Goal: Task Accomplishment & Management: Manage account settings

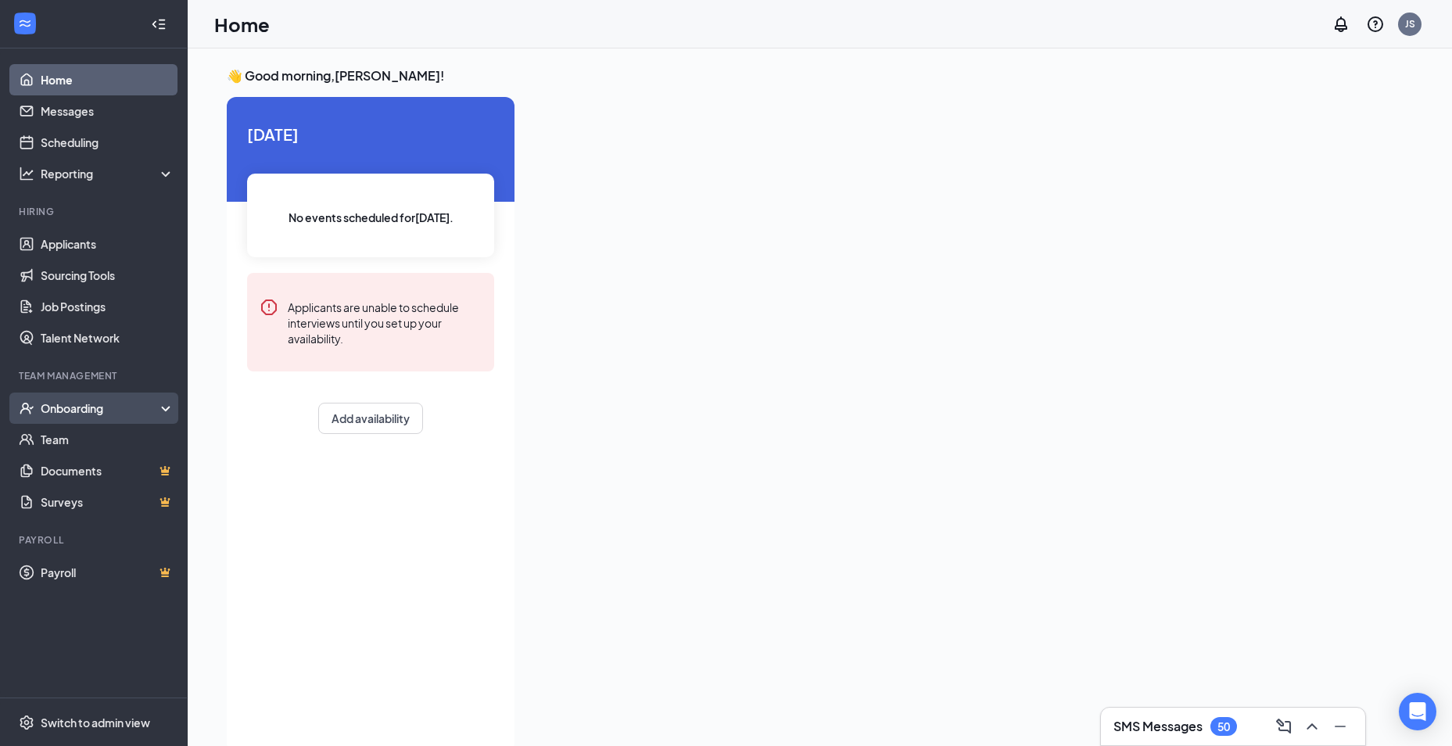
click at [86, 409] on div "Onboarding" at bounding box center [101, 408] width 120 height 16
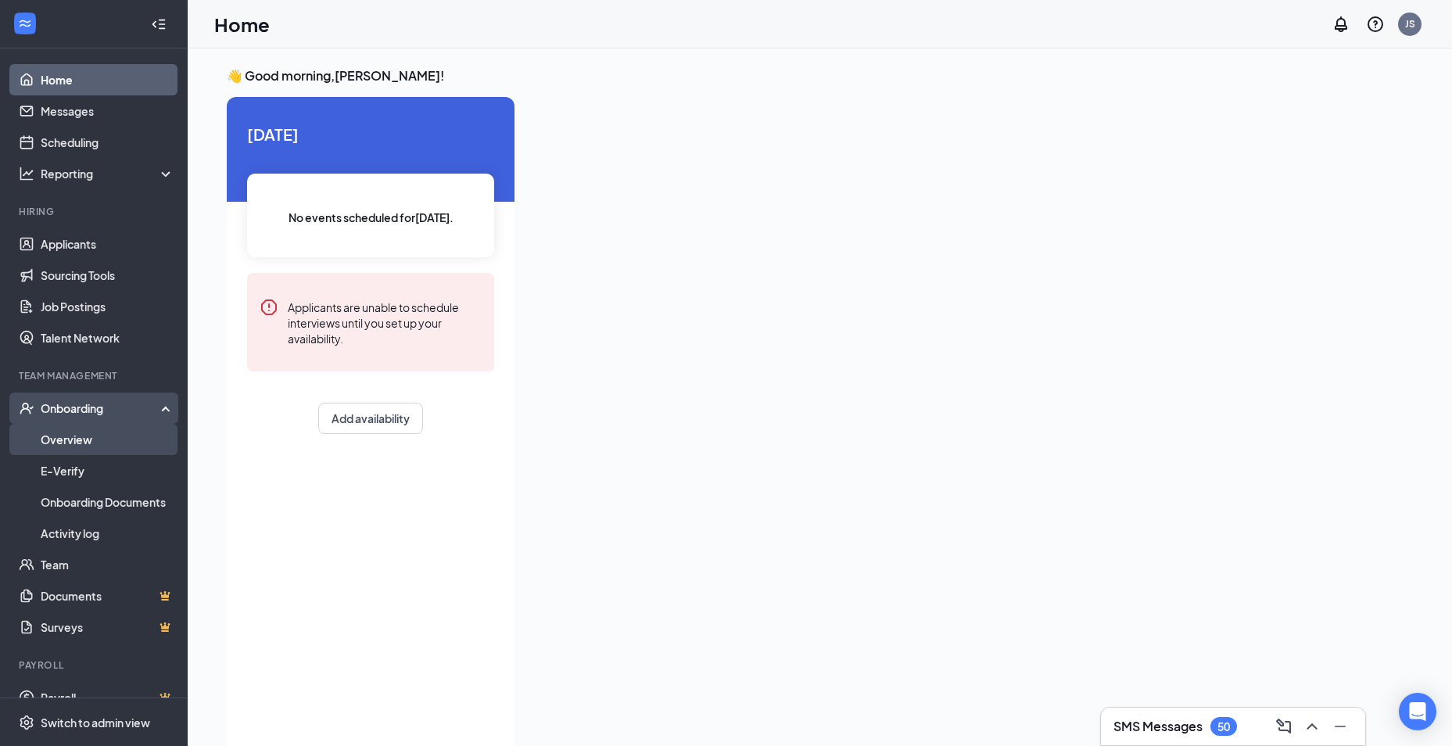
click at [86, 438] on link "Overview" at bounding box center [108, 439] width 134 height 31
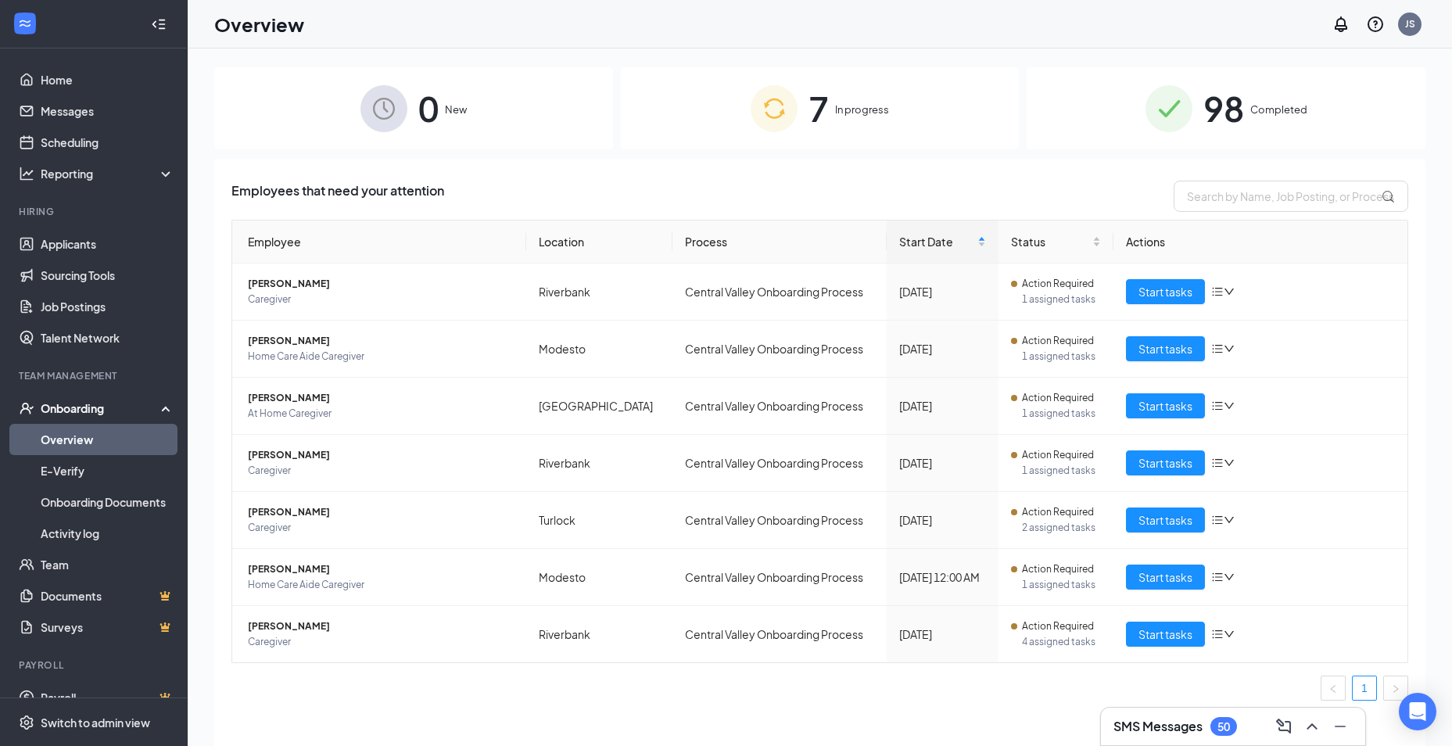
click at [867, 107] on span "In progress" at bounding box center [862, 110] width 54 height 16
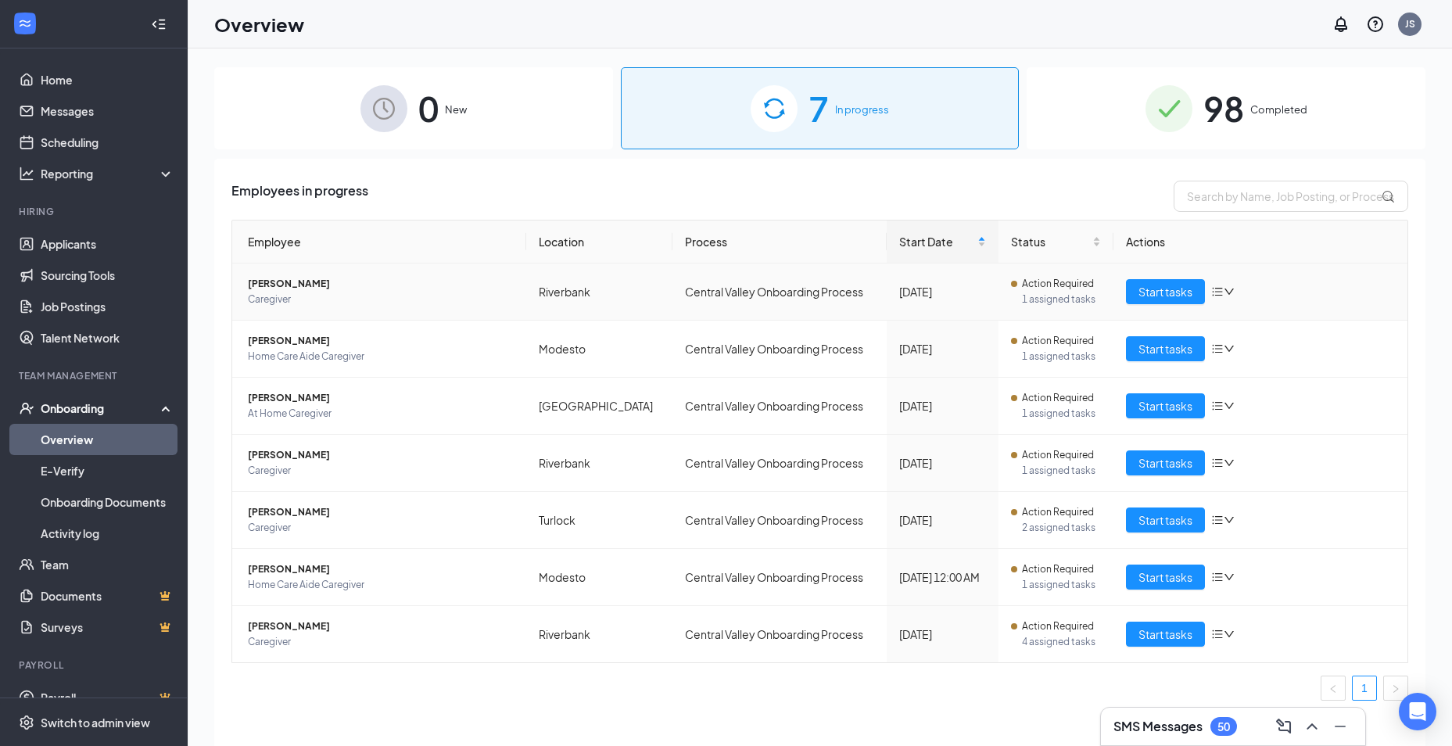
click at [273, 282] on span "[PERSON_NAME]" at bounding box center [381, 284] width 266 height 16
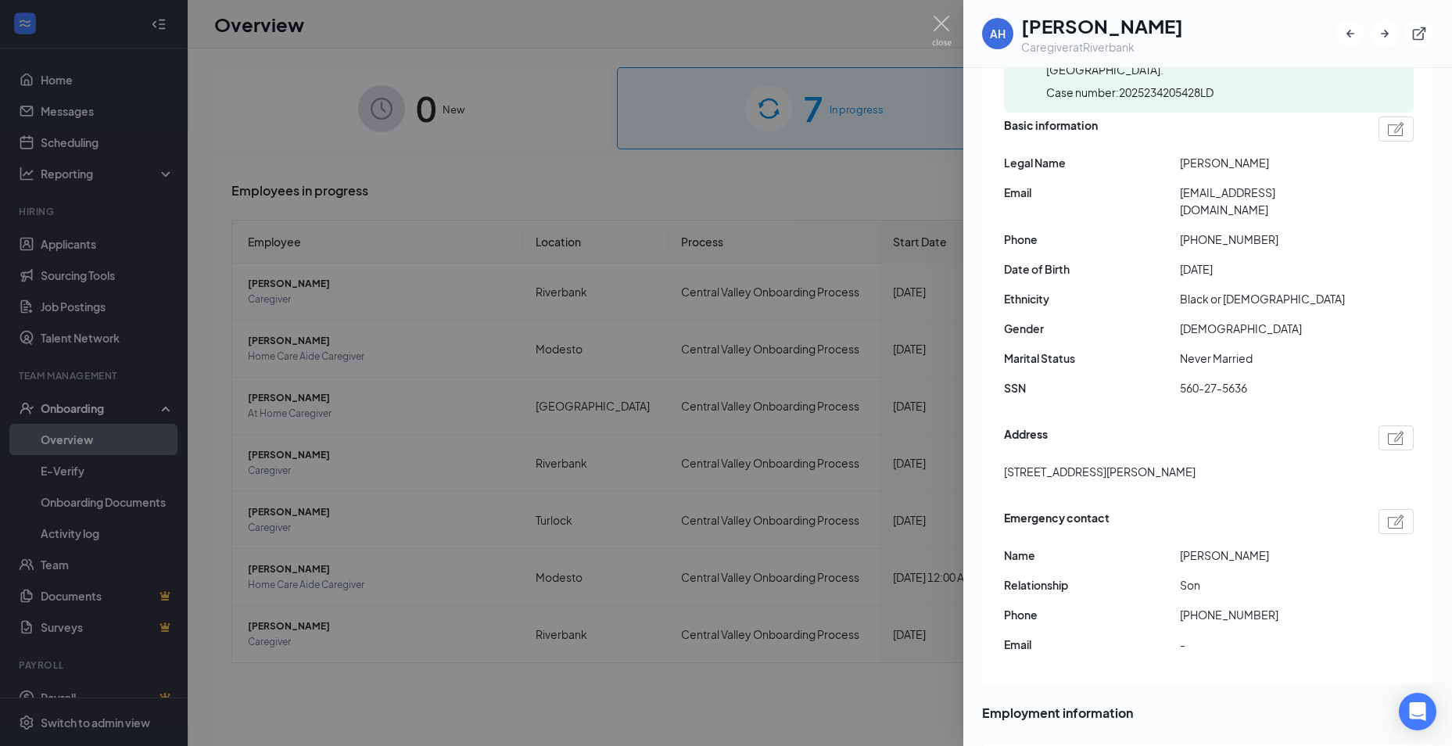
scroll to position [234, 0]
click at [936, 31] on img at bounding box center [942, 31] width 20 height 30
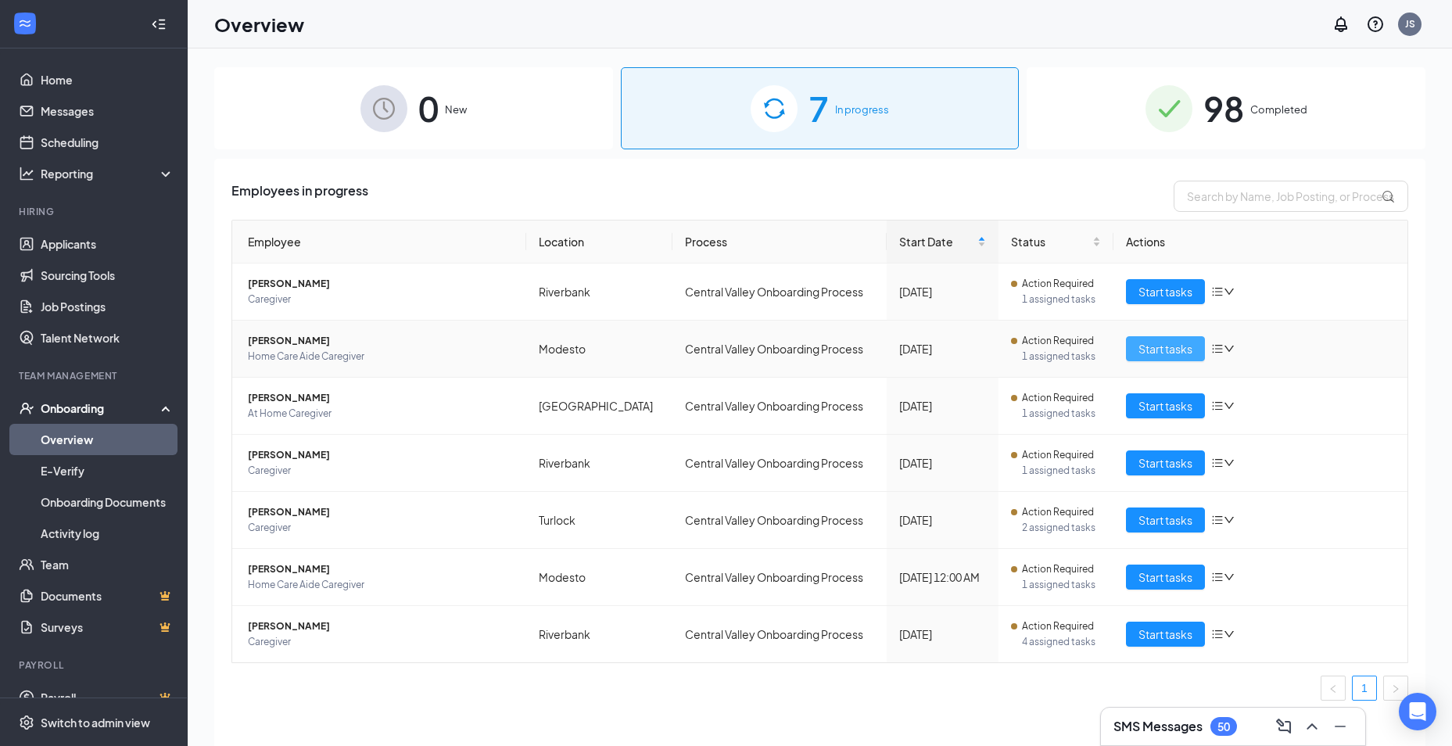
click at [1147, 340] on span "Start tasks" at bounding box center [1165, 348] width 54 height 17
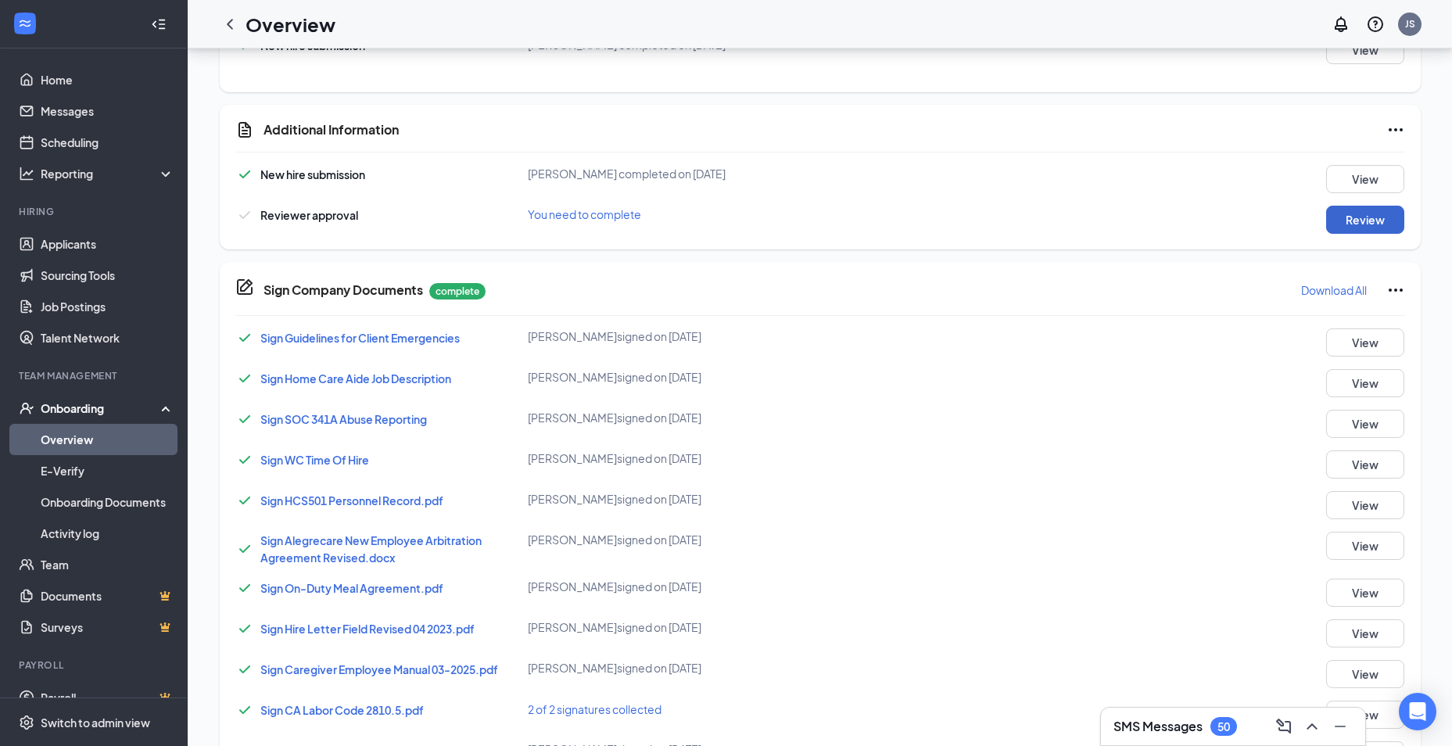
scroll to position [80, 0]
click at [1352, 220] on button "Review" at bounding box center [1365, 220] width 78 height 28
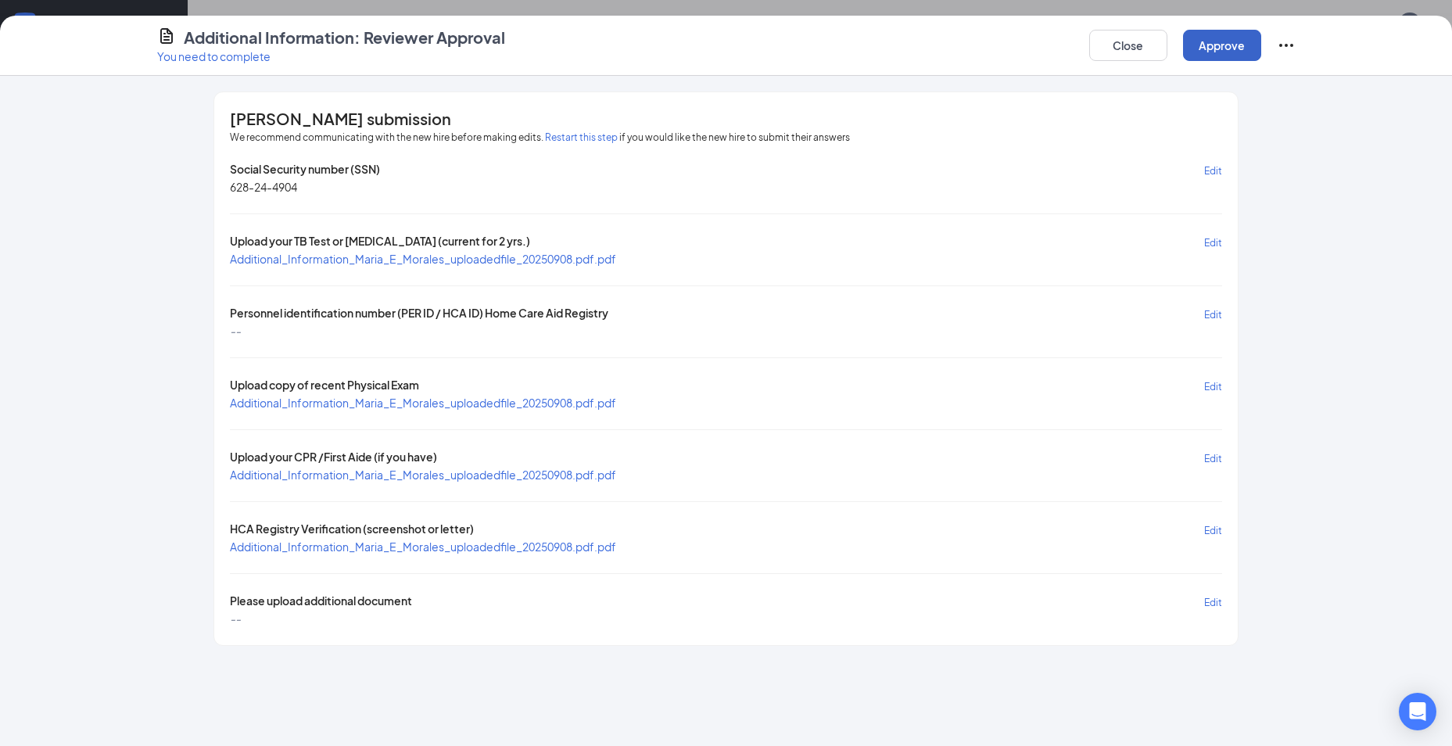
click at [1209, 51] on button "Approve" at bounding box center [1222, 45] width 78 height 31
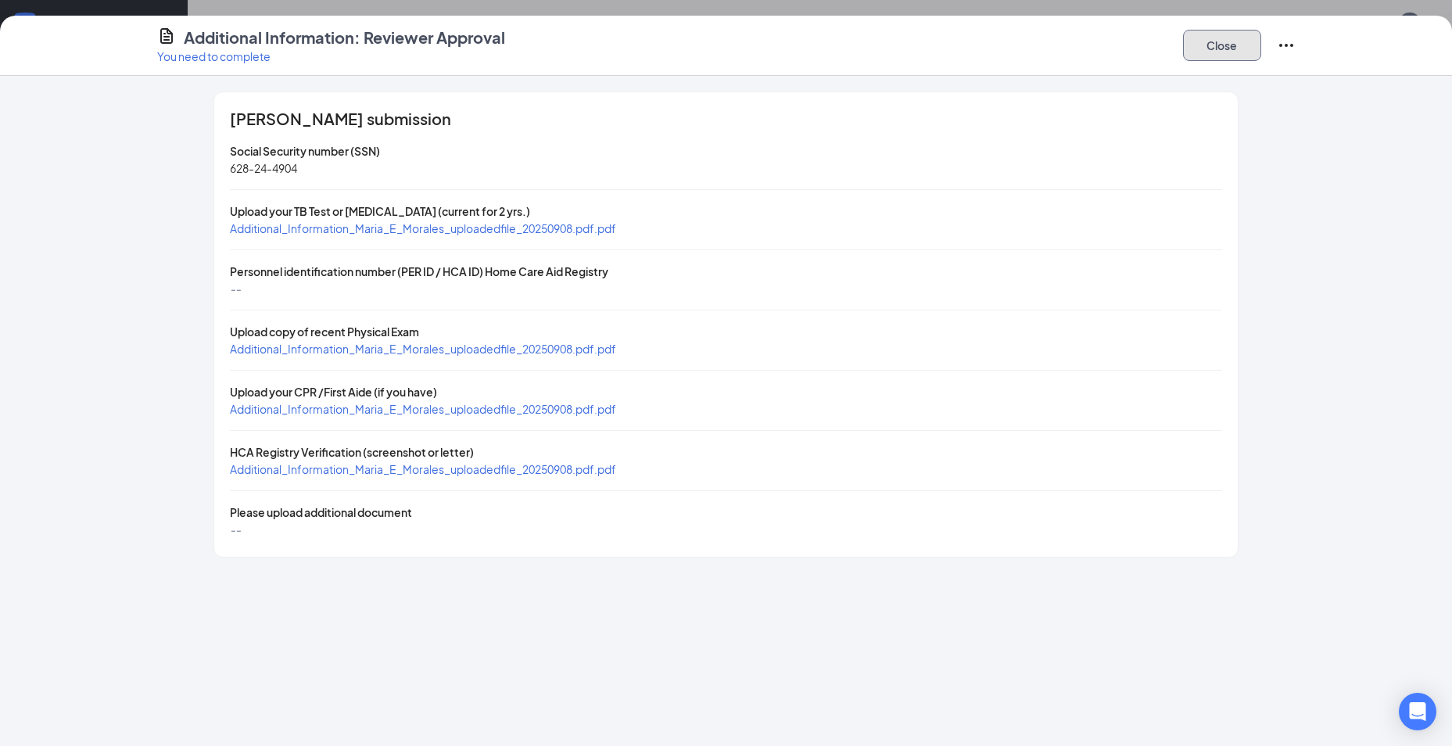
click at [1226, 51] on button "Close" at bounding box center [1222, 45] width 78 height 31
